Goal: Task Accomplishment & Management: Use online tool/utility

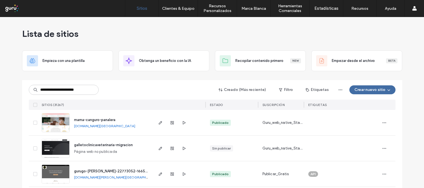
type input "**********"
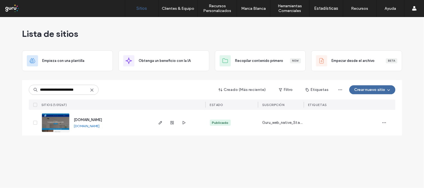
click at [56, 124] on img at bounding box center [55, 133] width 27 height 38
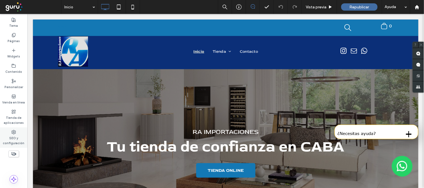
click at [11, 140] on label "SEO y configuración" at bounding box center [13, 140] width 27 height 11
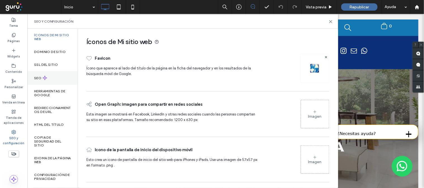
click at [52, 77] on div "SEO" at bounding box center [52, 78] width 50 height 14
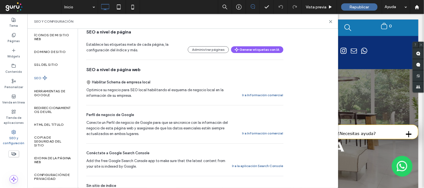
scroll to position [93, 0]
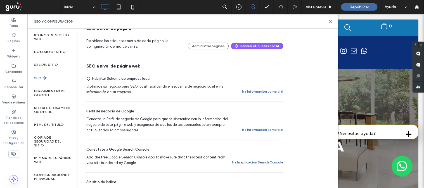
click at [259, 162] on button "Ir a la aplicación Search Console" at bounding box center [257, 162] width 51 height 7
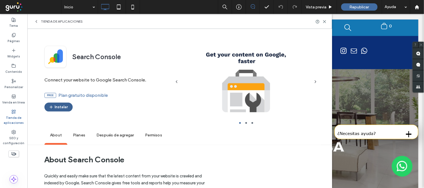
click at [61, 106] on button "Instalar" at bounding box center [58, 107] width 28 height 9
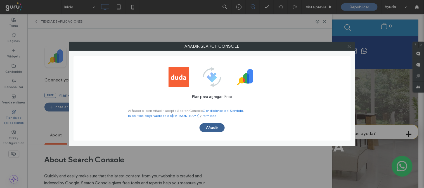
click at [216, 127] on button "Añadir" at bounding box center [212, 128] width 25 height 9
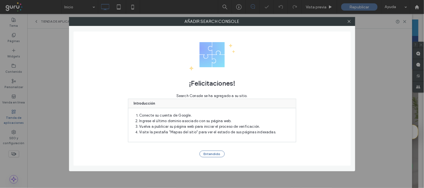
scroll to position [0, 0]
click at [207, 155] on button "Entendido" at bounding box center [212, 154] width 25 height 7
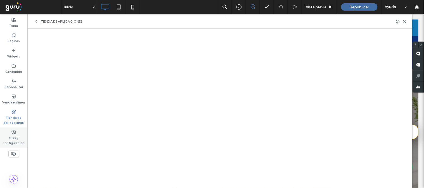
click at [10, 141] on label "SEO y configuración" at bounding box center [13, 140] width 27 height 11
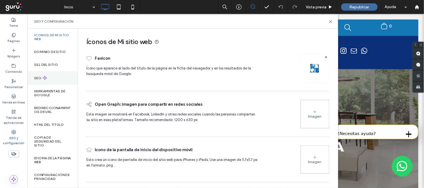
click at [49, 80] on div "SEO" at bounding box center [52, 78] width 50 height 14
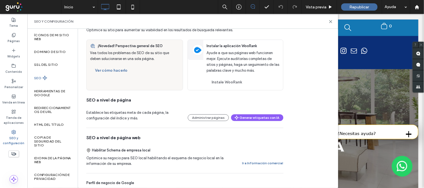
scroll to position [93, 0]
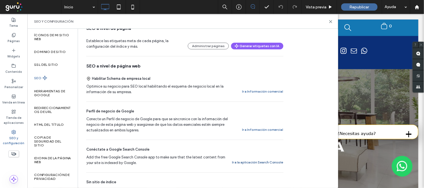
click at [261, 165] on button "Ir a la aplicación Search Console" at bounding box center [257, 162] width 51 height 7
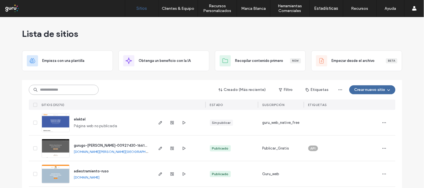
click at [77, 89] on input at bounding box center [64, 90] width 70 height 10
paste input "**********"
type input "**********"
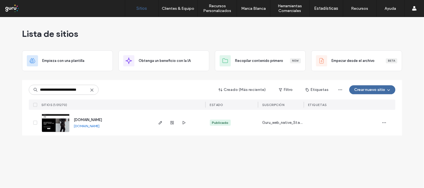
click at [71, 121] on div "www.coquiropadeportiva.com www.coquiropadeportiva.com" at bounding box center [111, 123] width 83 height 26
click at [58, 124] on img at bounding box center [55, 133] width 27 height 38
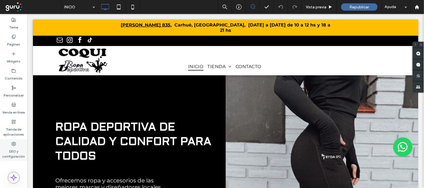
drag, startPoint x: 6, startPoint y: 151, endPoint x: 11, endPoint y: 124, distance: 27.6
click at [6, 151] on label "SEO y configuración" at bounding box center [13, 152] width 27 height 13
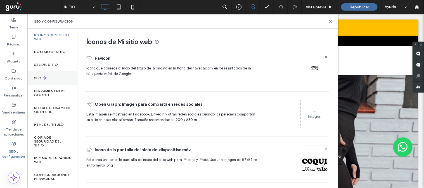
click at [58, 72] on div "SEO" at bounding box center [52, 78] width 50 height 14
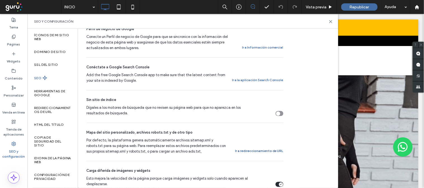
scroll to position [186, 0]
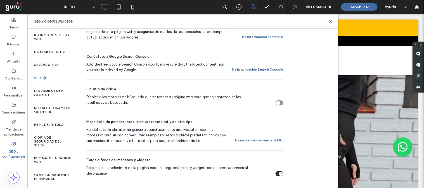
click at [266, 69] on button "Ir a la aplicación Search Console" at bounding box center [257, 69] width 51 height 7
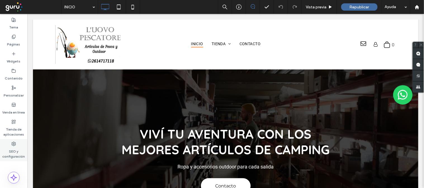
click at [8, 150] on label "SEO y configuración" at bounding box center [13, 152] width 27 height 13
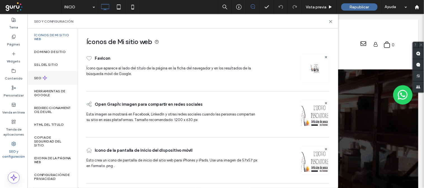
click at [43, 81] on div "SEO" at bounding box center [52, 78] width 50 height 14
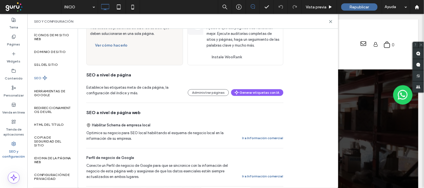
scroll to position [124, 0]
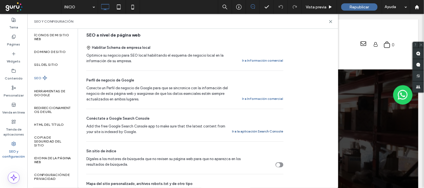
click at [266, 131] on button "Ir a la aplicación Search Console" at bounding box center [257, 131] width 51 height 7
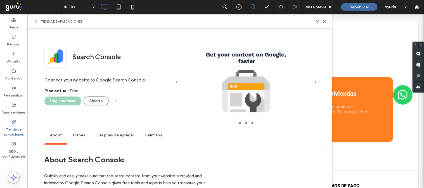
scroll to position [1275, 0]
